Goal: Find specific page/section: Find specific page/section

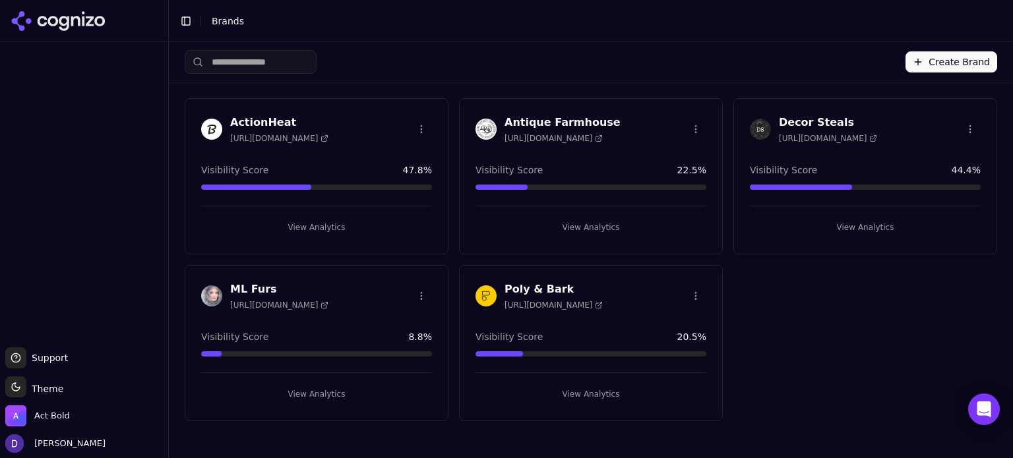
click at [804, 121] on h3 "Decor Steals" at bounding box center [828, 123] width 98 height 16
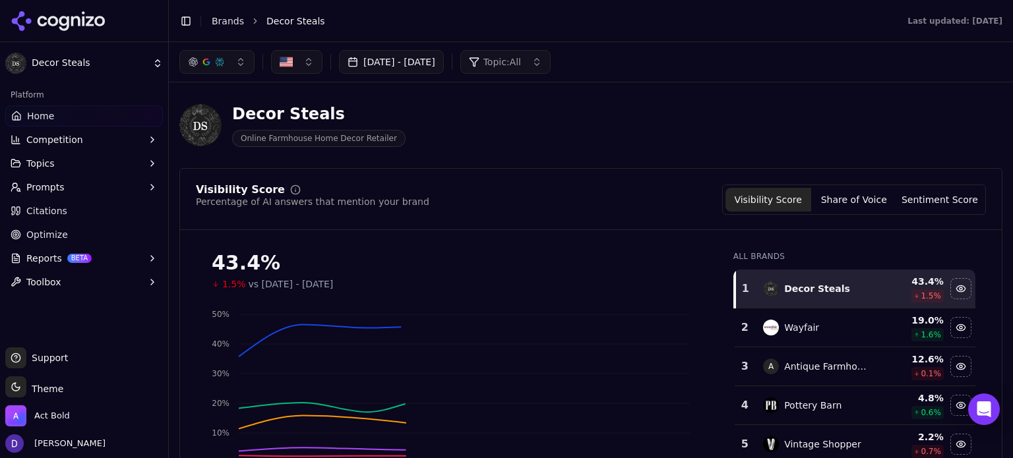
click at [385, 64] on button "Sep 12, 2025 - Sep 19, 2025" at bounding box center [391, 62] width 105 height 24
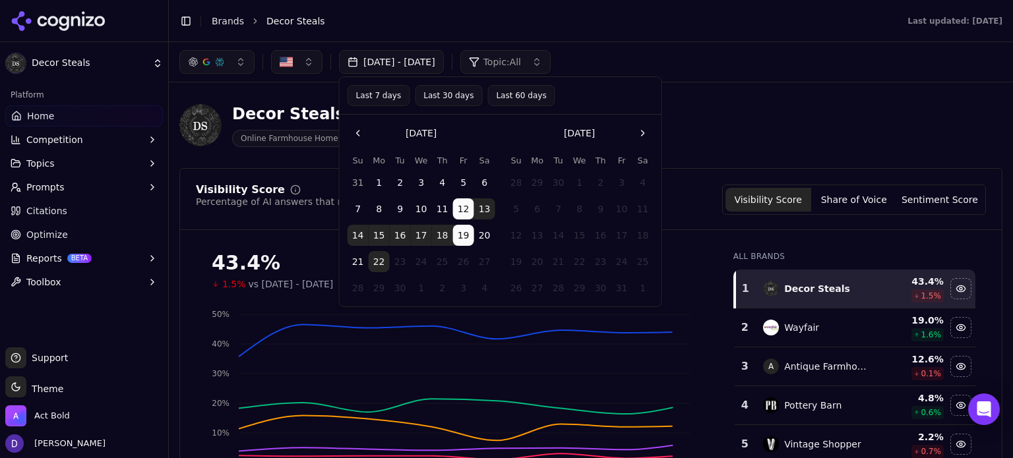
click at [375, 92] on button "Last 7 days" at bounding box center [379, 95] width 63 height 21
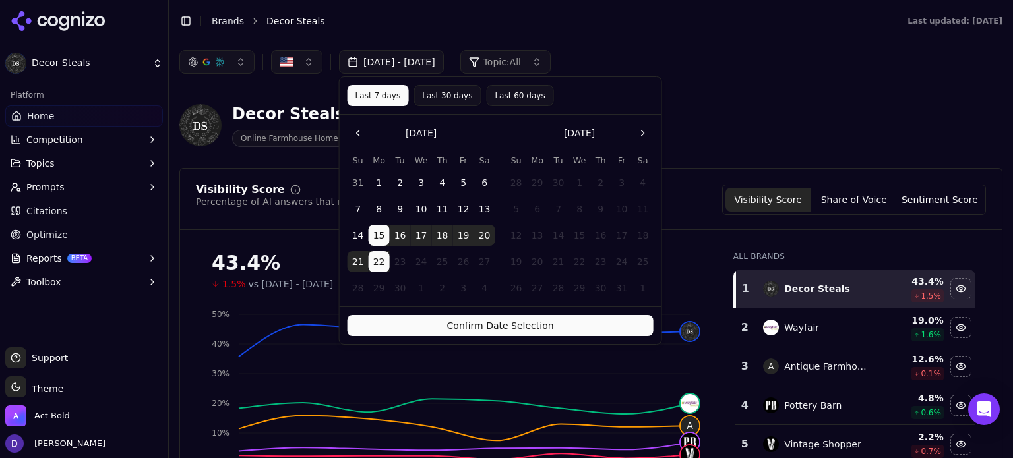
click at [425, 319] on button "Confirm Date Selection" at bounding box center [501, 325] width 306 height 21
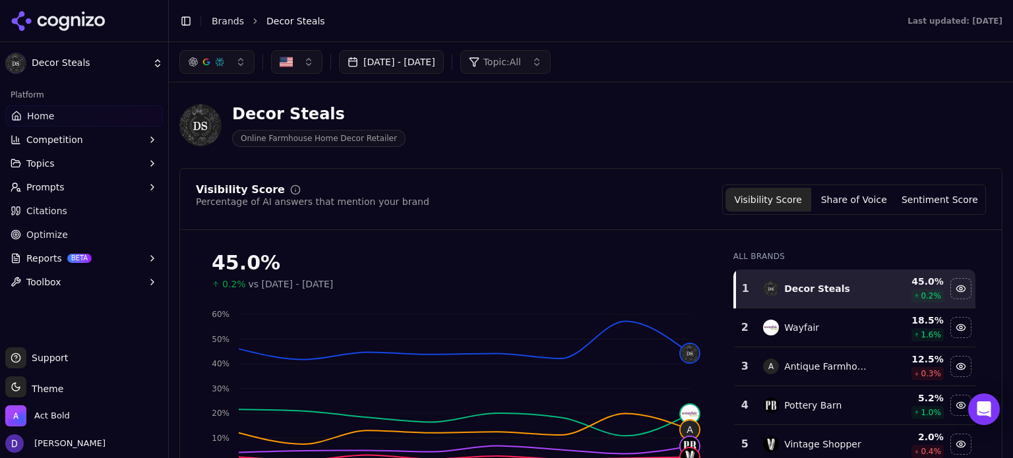
click at [229, 20] on link "Brands" at bounding box center [228, 21] width 32 height 11
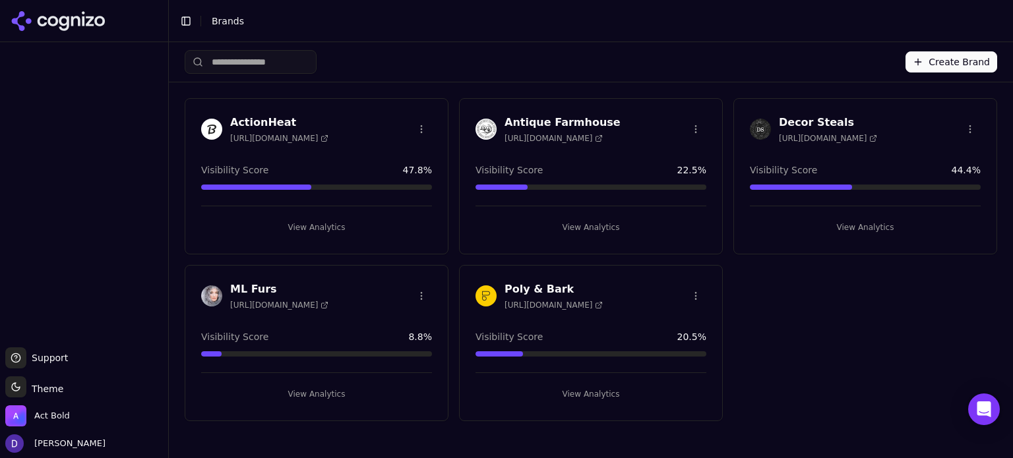
click at [263, 115] on h3 "ActionHeat" at bounding box center [279, 123] width 98 height 16
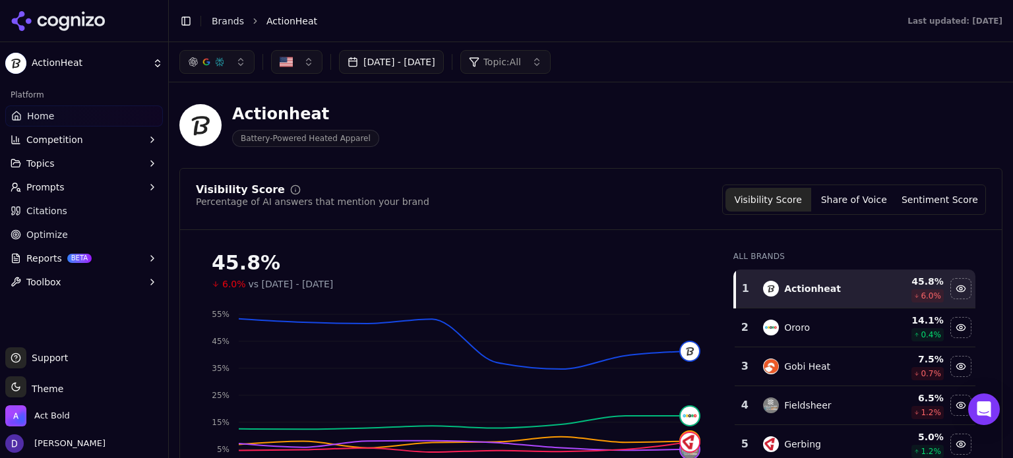
click at [363, 71] on button "Sep 11, 2025 - Sep 18, 2025" at bounding box center [391, 62] width 105 height 24
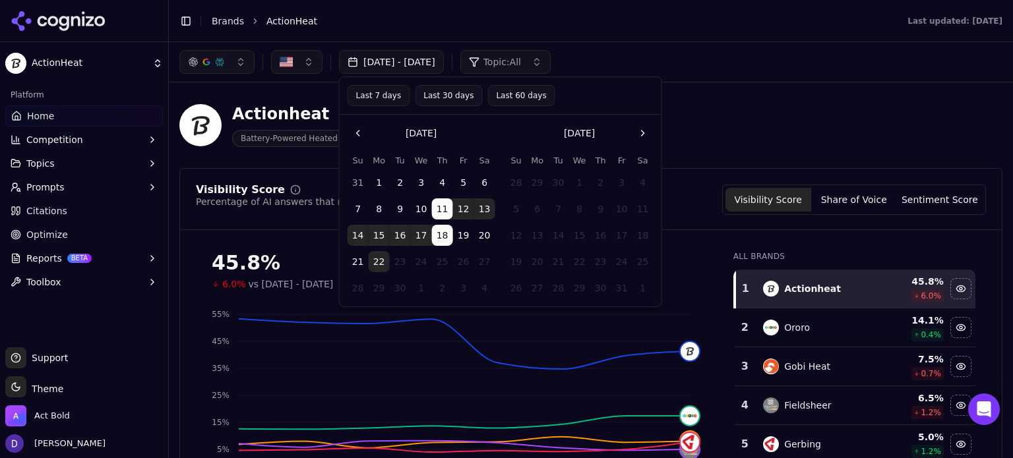
click at [375, 99] on button "Last 7 days" at bounding box center [379, 95] width 63 height 21
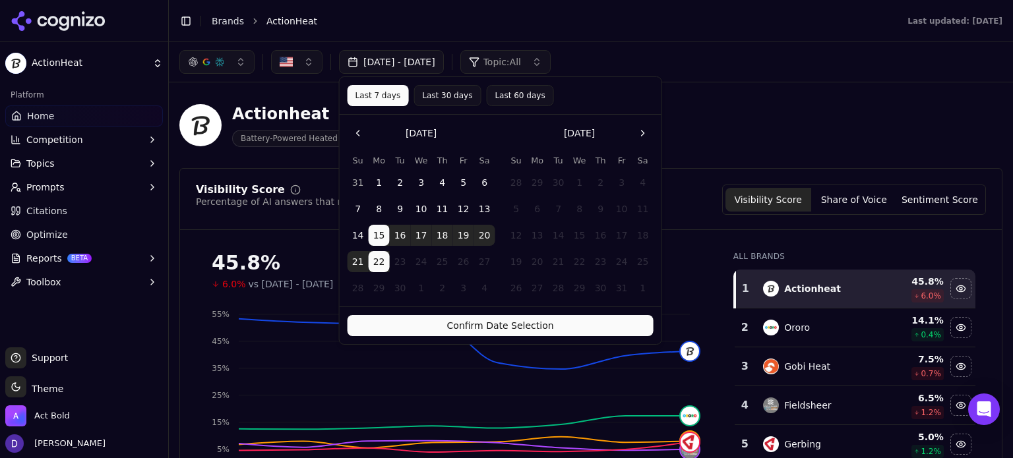
click at [488, 335] on button "Confirm Date Selection" at bounding box center [501, 325] width 306 height 21
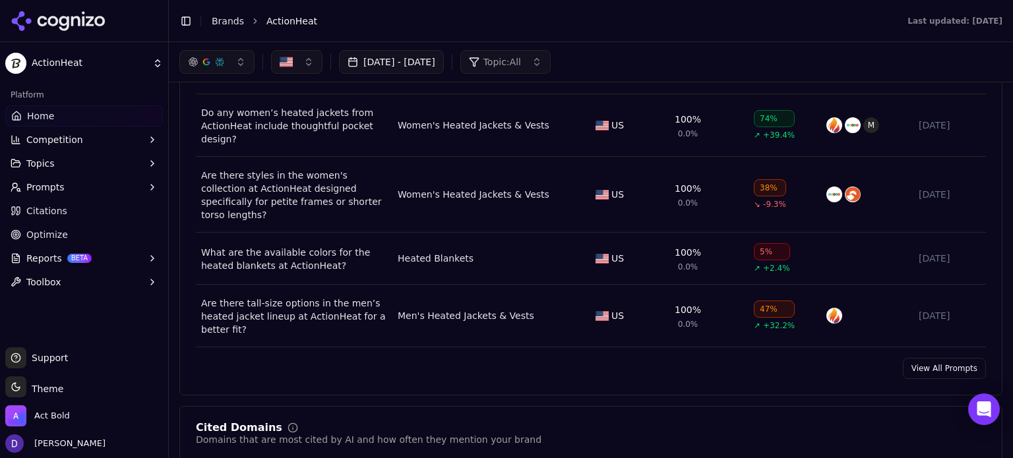
scroll to position [1055, 0]
